Goal: Find specific page/section: Find specific page/section

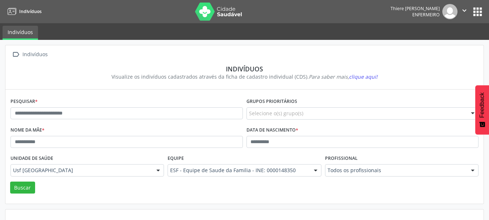
click at [488, 14] on nav "Indivíduos Thiere José Cristovão Mendes Enfermeiro  Configurações Sair apps" at bounding box center [244, 11] width 489 height 23
click at [484, 13] on nav "Indivíduos Thiere José Cristovão Mendes Enfermeiro  Configurações Sair apps" at bounding box center [244, 11] width 489 height 23
click at [478, 13] on button "apps" at bounding box center [477, 11] width 13 height 13
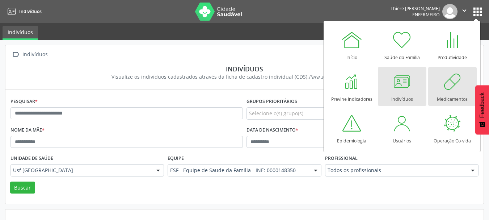
click at [443, 100] on div "Medicamentos" at bounding box center [452, 97] width 31 height 10
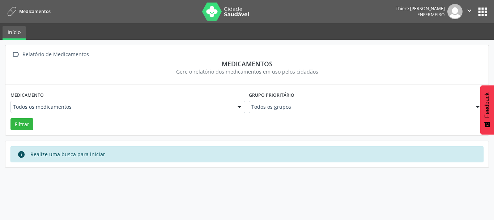
click at [476, 14] on button "" at bounding box center [470, 11] width 14 height 15
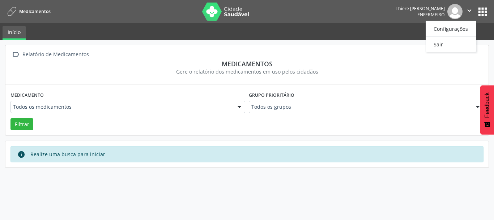
click at [483, 13] on button "apps" at bounding box center [482, 11] width 13 height 13
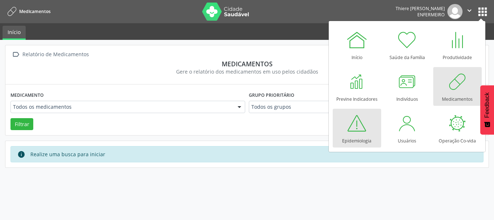
click at [358, 124] on div at bounding box center [357, 123] width 22 height 22
